Goal: Transaction & Acquisition: Purchase product/service

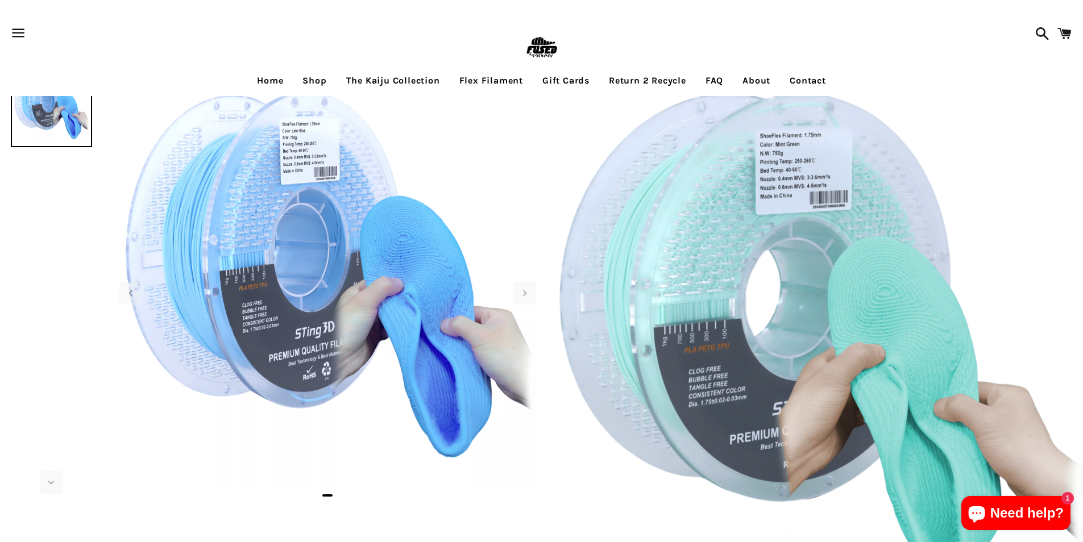
click at [318, 76] on link "Shop" at bounding box center [314, 80] width 41 height 28
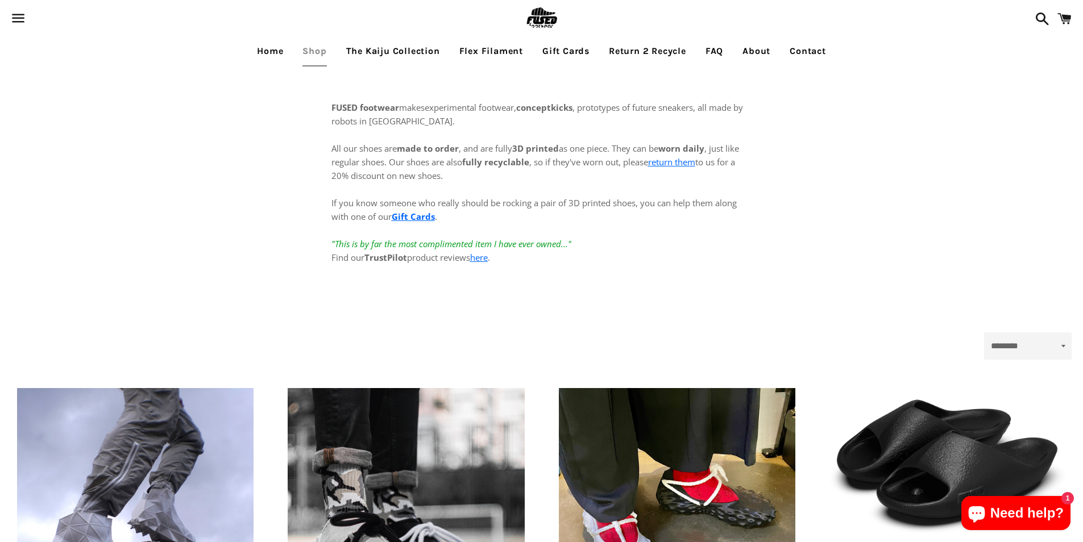
click at [1062, 23] on span at bounding box center [1064, 19] width 26 height 34
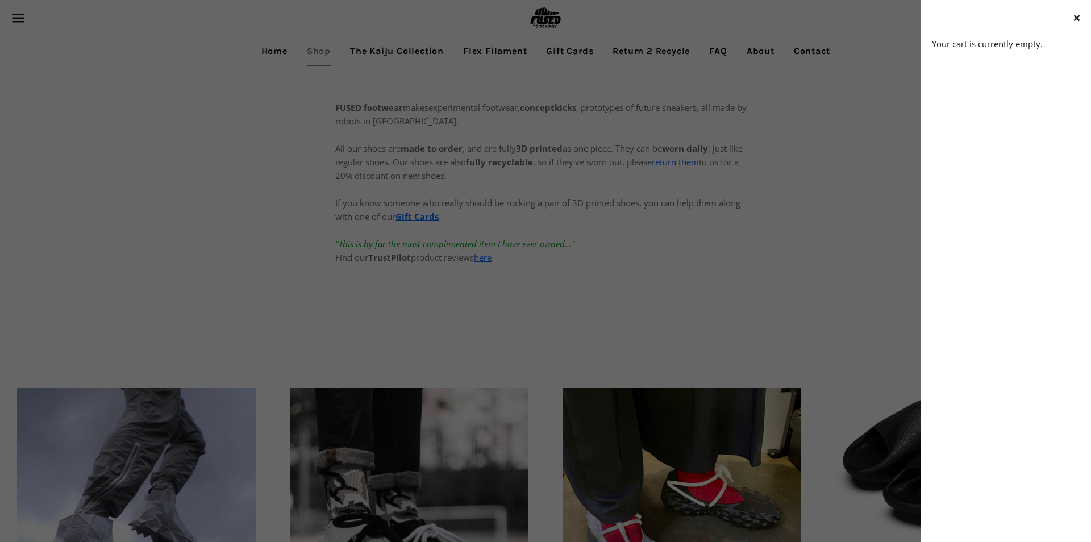
click at [1049, 30] on div "Close cart" at bounding box center [1006, 18] width 170 height 37
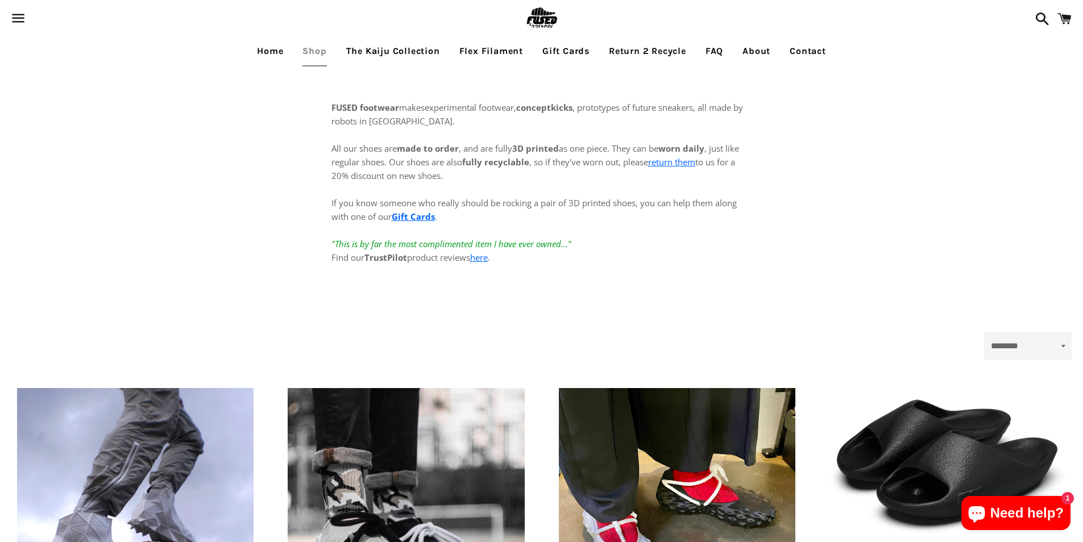
click at [1047, 25] on span at bounding box center [1039, 19] width 20 height 34
